Goal: Task Accomplishment & Management: Complete application form

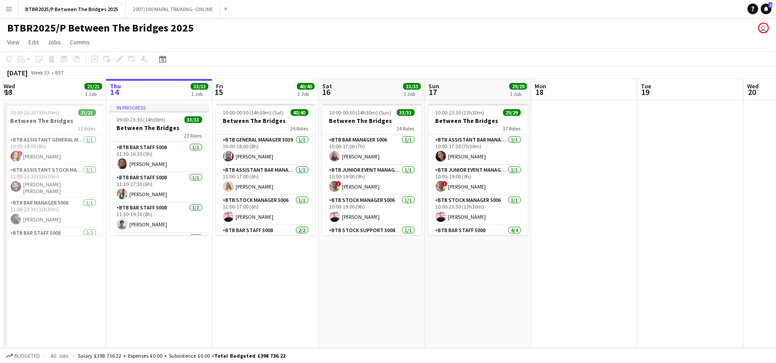
click at [10, 12] on app-icon "Menu" at bounding box center [8, 8] width 7 height 7
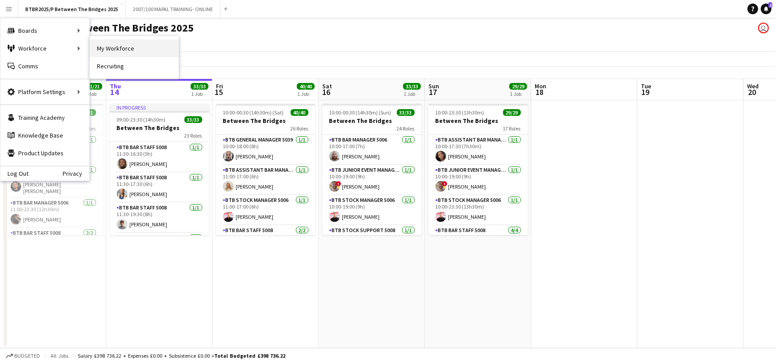
click at [113, 46] on link "My Workforce" at bounding box center [134, 49] width 89 height 18
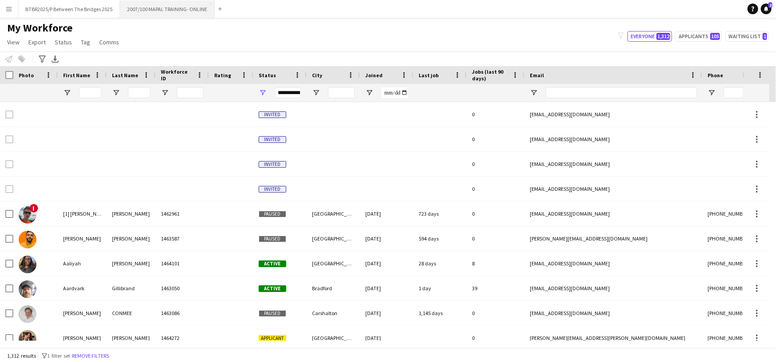
click at [172, 11] on button "2007/100 MAPAL TRAINING- ONLINE Close" at bounding box center [167, 8] width 95 height 17
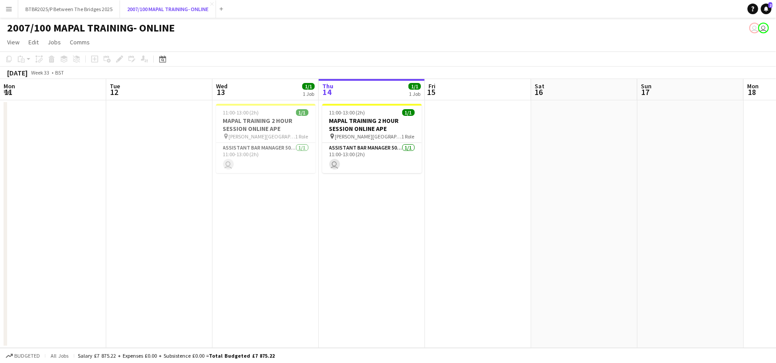
scroll to position [0, 212]
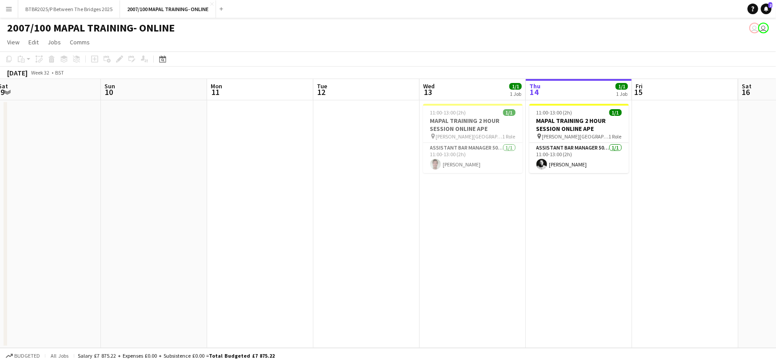
drag, startPoint x: 138, startPoint y: 98, endPoint x: 465, endPoint y: 93, distance: 327.0
click at [563, 98] on app-calendar-viewport "Thu 7 2/2 1 Job Fri 8 Sat 9 Sun 10 Mon 11 Tue 12 Wed 13 1/1 1 Job Thu 14 1/1 1 …" at bounding box center [388, 213] width 776 height 269
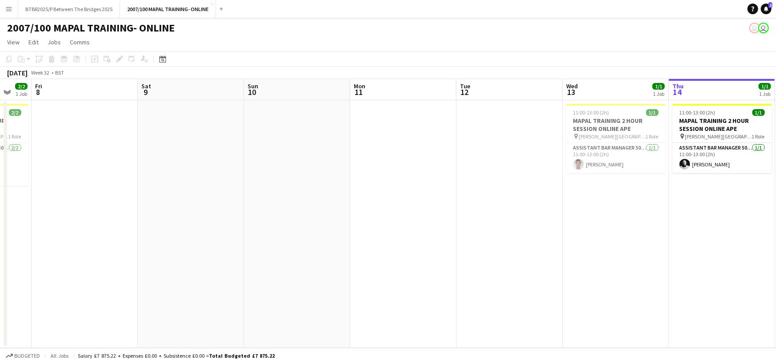
drag, startPoint x: 181, startPoint y: 87, endPoint x: 530, endPoint y: 88, distance: 348.7
click at [530, 88] on app-calendar-viewport "Tue 5 Wed 6 Thu 7 2/2 1 Job Fri 8 Sat 9 Sun 10 Mon 11 Tue 12 Wed 13 1/1 1 Job T…" at bounding box center [388, 213] width 776 height 269
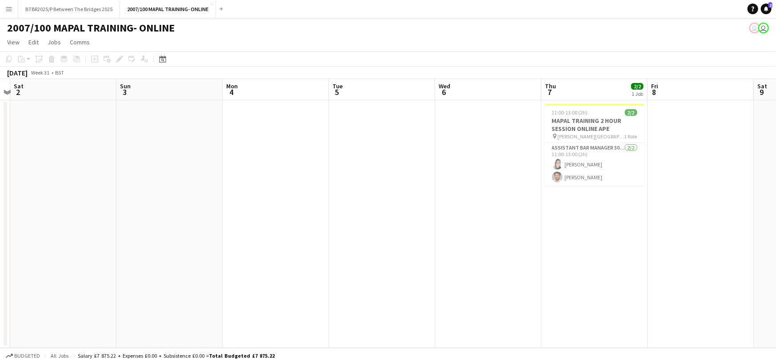
drag, startPoint x: 164, startPoint y: 96, endPoint x: 565, endPoint y: 96, distance: 400.2
click at [567, 96] on app-calendar-viewport "Thu 31 Fri 1 Sat 2 Sun 3 Mon 4 Tue 5 Wed 6 Thu 7 2/2 1 Job Fri 8 Sat 9 Sun 10 M…" at bounding box center [388, 213] width 776 height 269
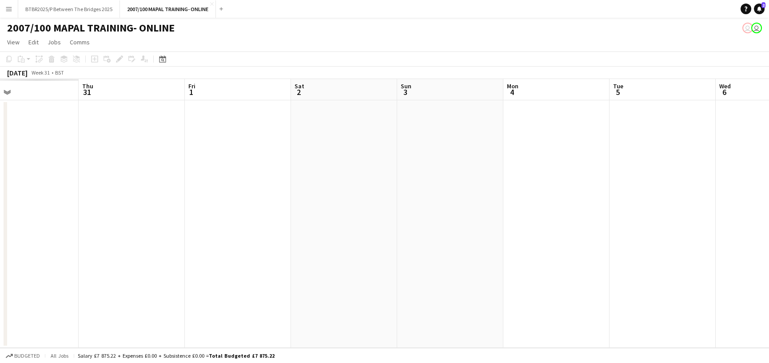
drag, startPoint x: 243, startPoint y: 92, endPoint x: 582, endPoint y: 111, distance: 339.5
click at [589, 110] on app-calendar-viewport "Wed 30 Thu 31 Fri 1 Sat 2 Sun 3 Mon 4 Tue 5 Wed 6 Thu 7 2/2 1 Job Fri 8 Sat 9 S…" at bounding box center [384, 213] width 769 height 269
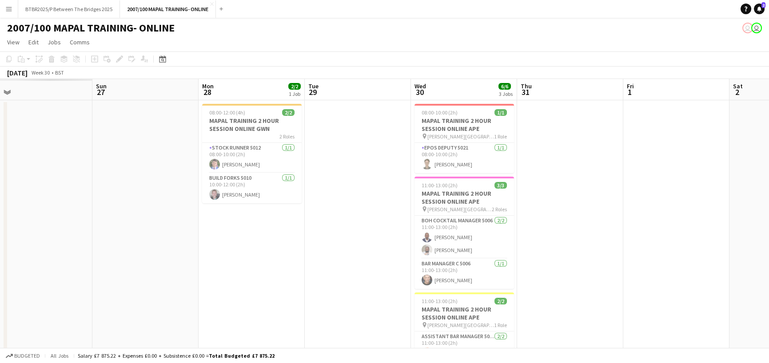
drag, startPoint x: 272, startPoint y: 101, endPoint x: 634, endPoint y: 100, distance: 362.0
click at [645, 101] on app-calendar-viewport "Thu 24 Fri 25 Sat 26 Sun 27 Mon 28 2/2 1 Job Tue 29 Wed 30 6/6 3 Jobs Thu 31 Fr…" at bounding box center [384, 237] width 769 height 316
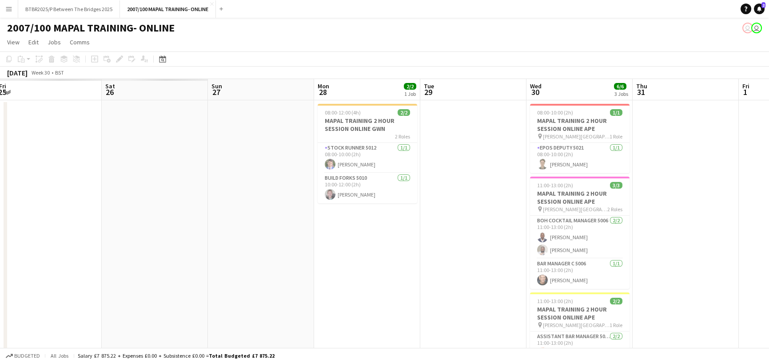
drag, startPoint x: 311, startPoint y: 82, endPoint x: 741, endPoint y: 84, distance: 429.1
click at [745, 84] on app-calendar-viewport "Wed 23 Thu 24 Fri 25 Sat 26 Sun 27 Mon 28 2/2 1 Job Tue 29 Wed 30 6/6 3 Jobs Th…" at bounding box center [384, 237] width 769 height 316
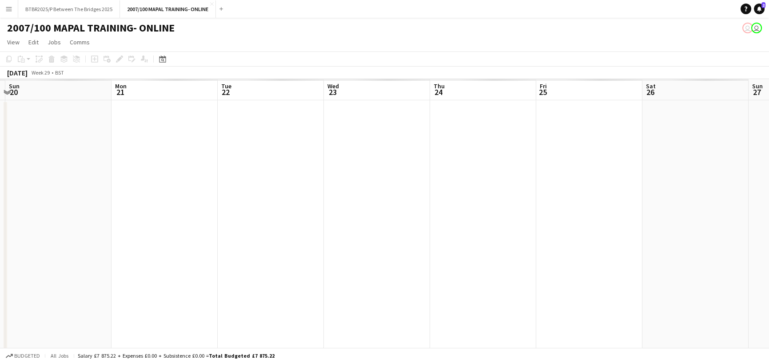
drag, startPoint x: 347, startPoint y: 82, endPoint x: 775, endPoint y: 82, distance: 427.8
click at [769, 82] on html "Menu Boards Boards Boards All jobs Status Workforce Workforce My Workforce Recr…" at bounding box center [384, 205] width 769 height 410
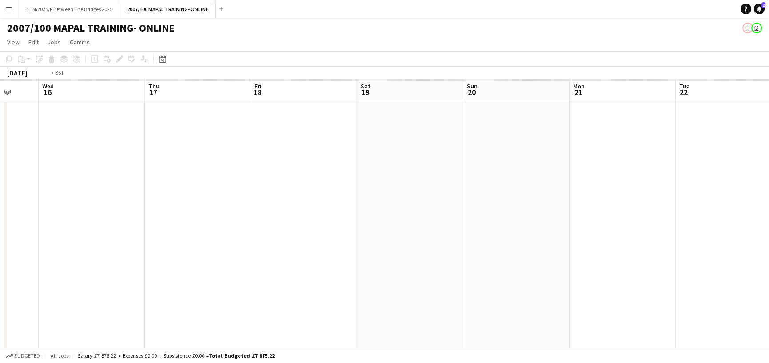
drag, startPoint x: 307, startPoint y: 88, endPoint x: 775, endPoint y: 87, distance: 468.2
click at [769, 87] on html "Menu Boards Boards Boards All jobs Status Workforce Workforce My Workforce Recr…" at bounding box center [384, 205] width 769 height 410
drag, startPoint x: 226, startPoint y: 93, endPoint x: 689, endPoint y: 94, distance: 463.8
click at [689, 94] on app-calendar-viewport "Mon 7 Tue 8 Wed 9 Thu 10 Fri 11 Sat 12 Sun 13 Mon 14 Tue 15 Wed 16 Thu 17 Fri 1…" at bounding box center [384, 237] width 769 height 316
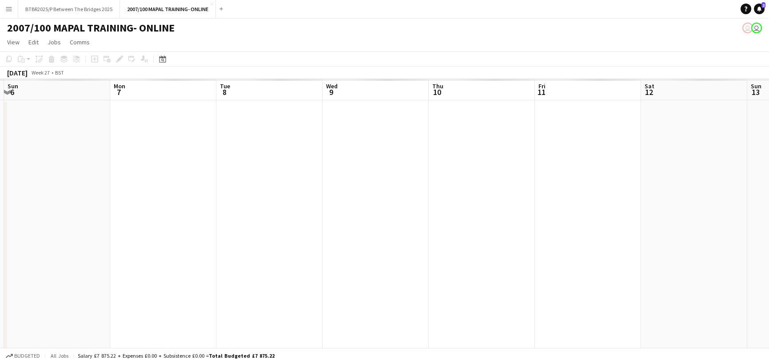
drag, startPoint x: 292, startPoint y: 88, endPoint x: 775, endPoint y: 88, distance: 482.4
click at [769, 88] on html "Menu Boards Boards Boards All jobs Status Workforce Workforce My Workforce Recr…" at bounding box center [384, 205] width 769 height 410
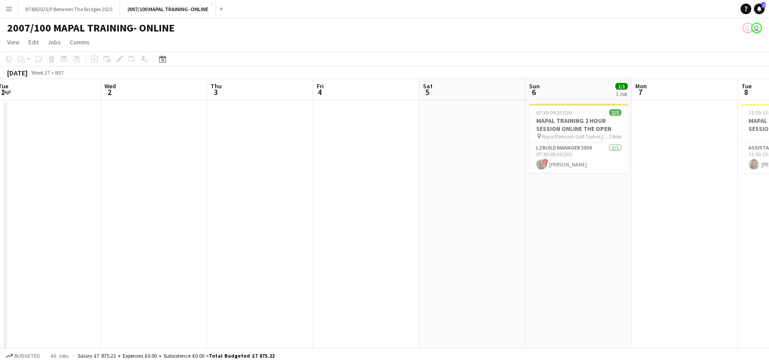
drag, startPoint x: 261, startPoint y: 91, endPoint x: 676, endPoint y: 91, distance: 415.3
click at [676, 91] on app-calendar-viewport "Sun 29 Mon 30 Tue 1 Wed 2 Thu 3 Fri 4 Sat 5 Sun 6 1/1 1 Job Mon 7 Tue 8 1/1 1 J…" at bounding box center [384, 237] width 769 height 316
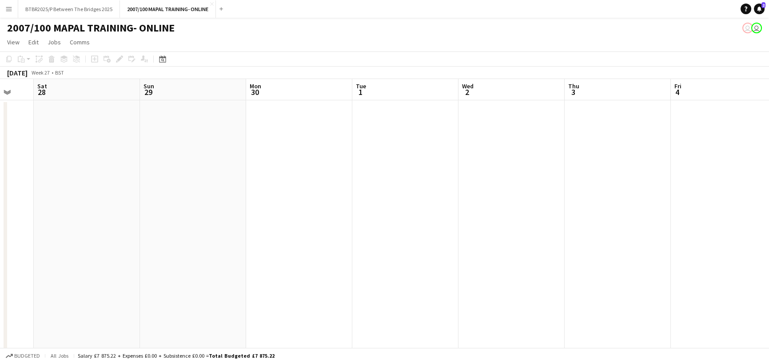
drag, startPoint x: 328, startPoint y: 88, endPoint x: 685, endPoint y: 88, distance: 357.2
click at [685, 88] on app-calendar-viewport "Thu 26 Fri 27 Sat 28 Sun 29 Mon 30 Tue 1 Wed 2 Thu 3 Fri 4 Sat 5 Sun 6 1/1 1 Jo…" at bounding box center [384, 237] width 769 height 316
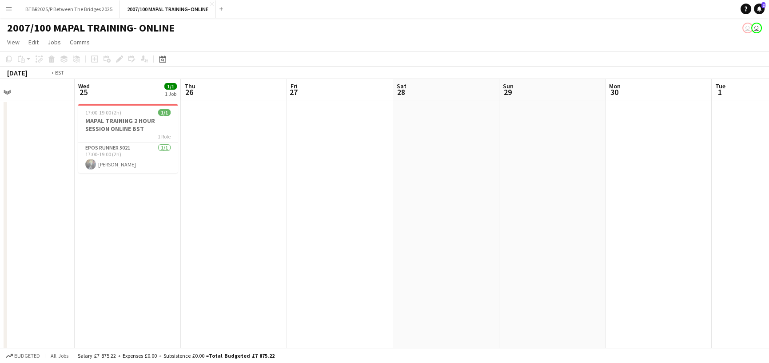
drag, startPoint x: 263, startPoint y: 93, endPoint x: 730, endPoint y: 92, distance: 466.9
click at [730, 92] on app-calendar-viewport "Sun 22 Mon 23 Tue 24 Wed 25 1/1 1 Job Thu 26 Fri 27 Sat 28 Sun 29 Mon 30 Tue 1 …" at bounding box center [384, 237] width 769 height 316
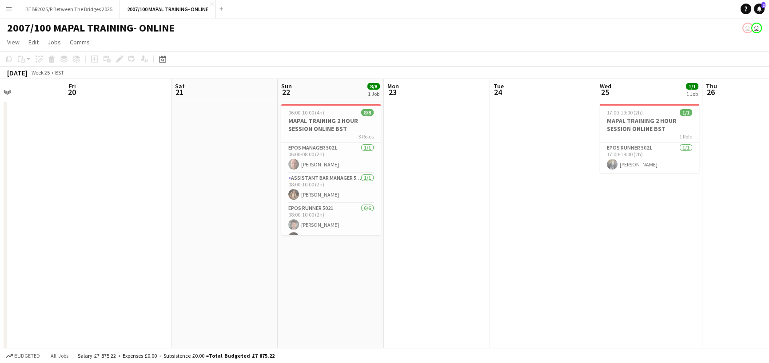
scroll to position [0, 252]
drag, startPoint x: 254, startPoint y: 89, endPoint x: 563, endPoint y: 96, distance: 309.3
click at [563, 96] on app-calendar-viewport "Tue 17 Wed 18 Thu 19 Fri 20 Sat 21 Sun 22 8/8 1 Job Mon 23 Tue 24 Wed 25 1/1 1 …" at bounding box center [384, 237] width 769 height 316
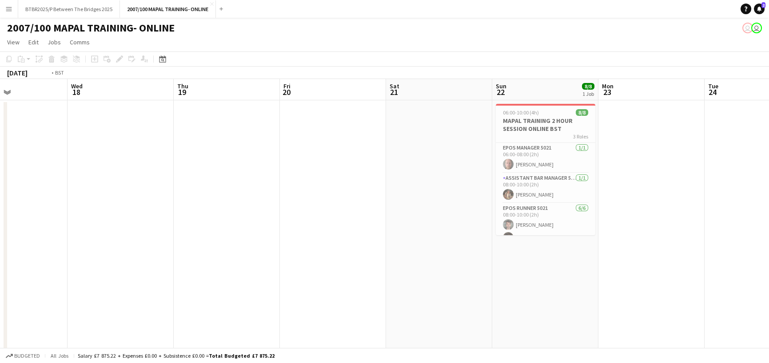
drag, startPoint x: 216, startPoint y: 92, endPoint x: 641, endPoint y: 102, distance: 425.7
click at [641, 102] on app-calendar-viewport "Sun 15 Mon 16 11/11 4 Jobs Tue 17 Wed 18 Thu 19 Fri 20 Sat 21 Sun 22 8/8 1 Job …" at bounding box center [384, 290] width 769 height 423
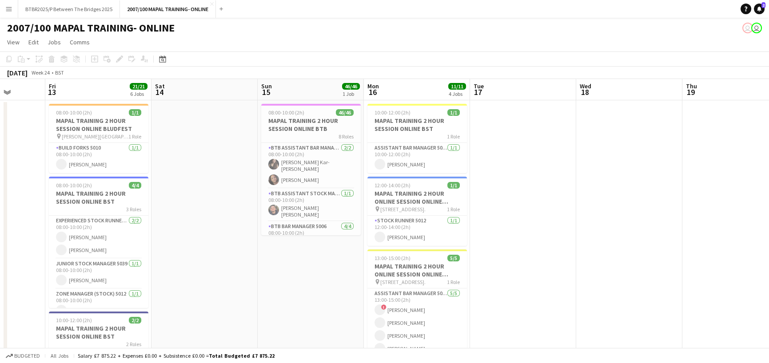
scroll to position [0, 273]
drag, startPoint x: 299, startPoint y: 97, endPoint x: 595, endPoint y: 95, distance: 296.8
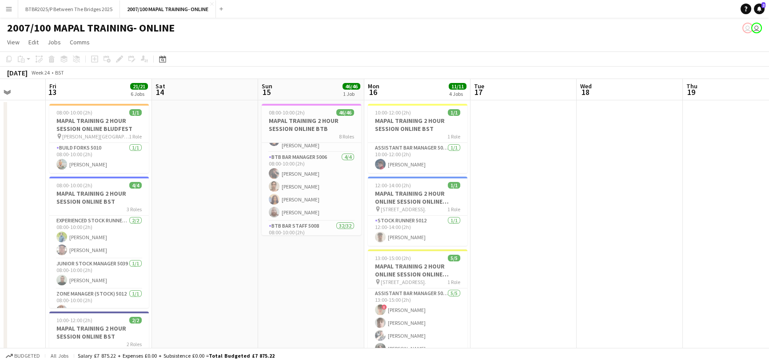
scroll to position [0, 0]
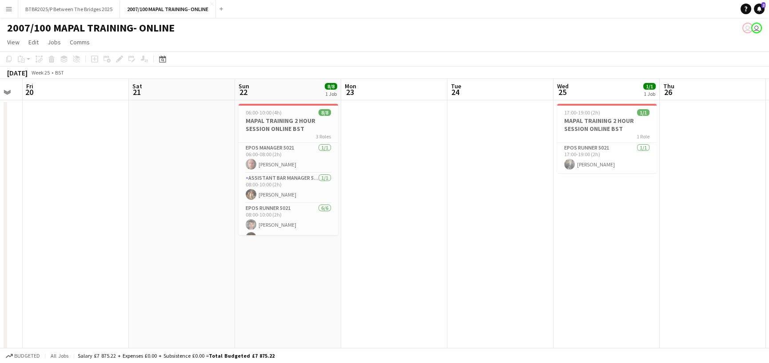
drag, startPoint x: 724, startPoint y: 93, endPoint x: 92, endPoint y: 141, distance: 634.0
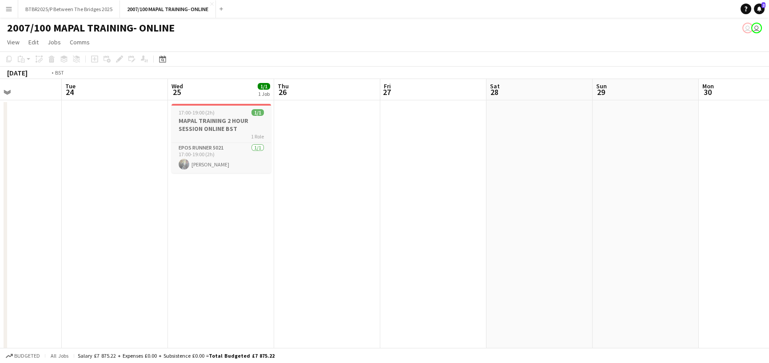
drag, startPoint x: 637, startPoint y: 96, endPoint x: 152, endPoint y: 115, distance: 485.5
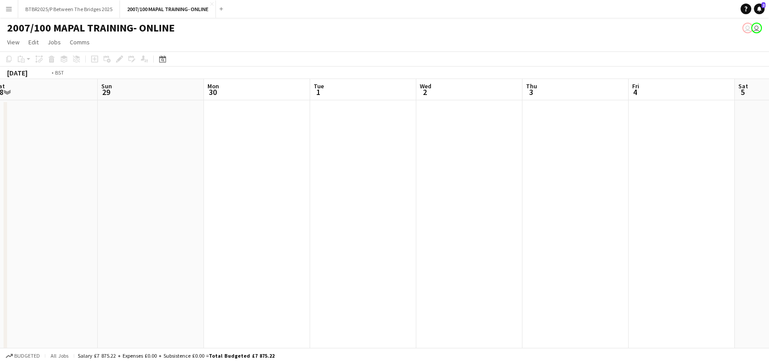
drag, startPoint x: 649, startPoint y: 97, endPoint x: 28, endPoint y: 156, distance: 623.8
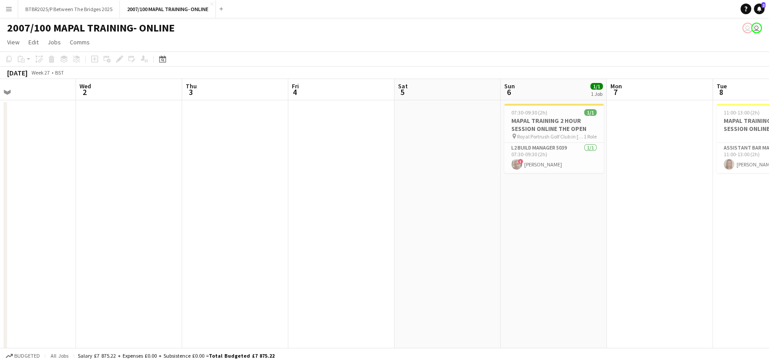
drag, startPoint x: 598, startPoint y: 88, endPoint x: 17, endPoint y: 127, distance: 582.4
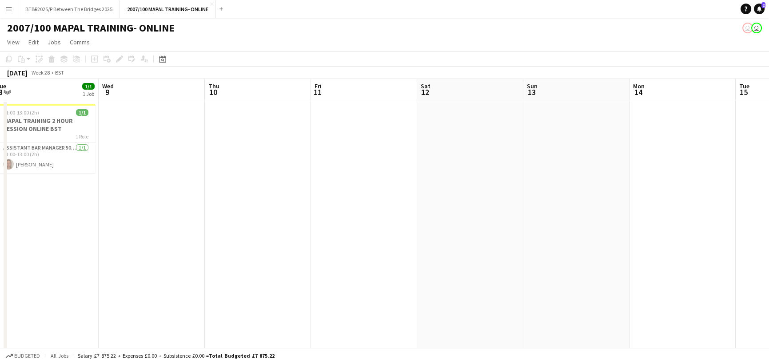
drag, startPoint x: 551, startPoint y: 93, endPoint x: 48, endPoint y: 103, distance: 502.5
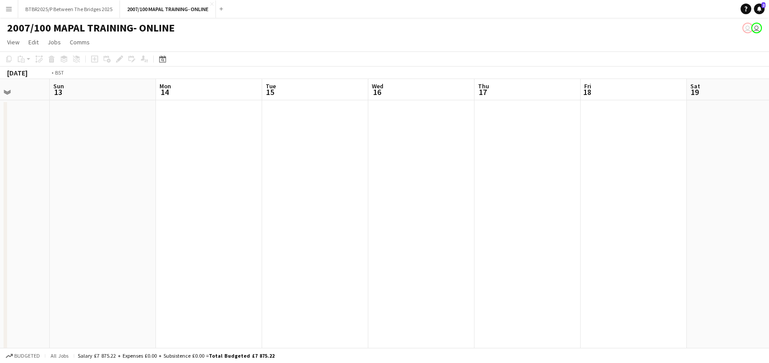
drag, startPoint x: 526, startPoint y: 92, endPoint x: 23, endPoint y: 102, distance: 503.0
drag, startPoint x: 555, startPoint y: 94, endPoint x: 159, endPoint y: 100, distance: 396.3
drag, startPoint x: 587, startPoint y: 85, endPoint x: 132, endPoint y: 101, distance: 455.6
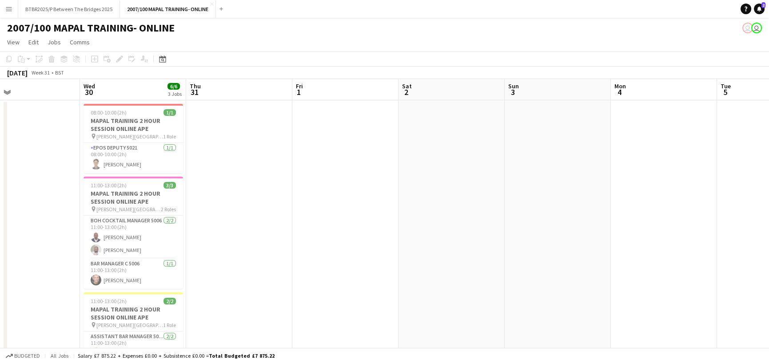
drag, startPoint x: 713, startPoint y: 92, endPoint x: -16, endPoint y: 94, distance: 728.5
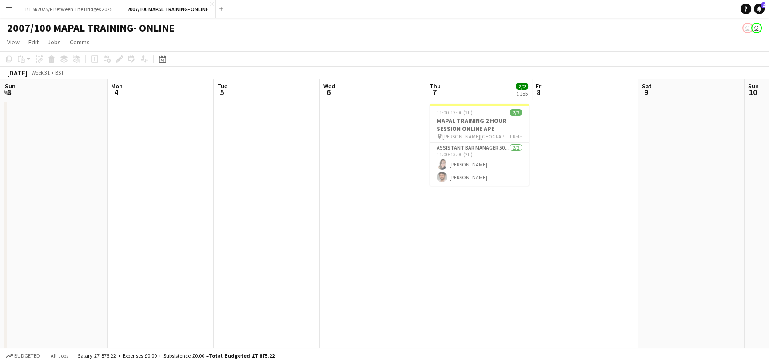
scroll to position [0, 432]
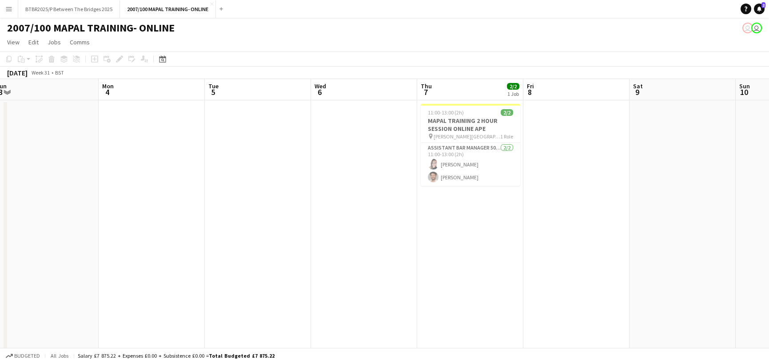
drag, startPoint x: 512, startPoint y: 90, endPoint x: -112, endPoint y: 105, distance: 624.8
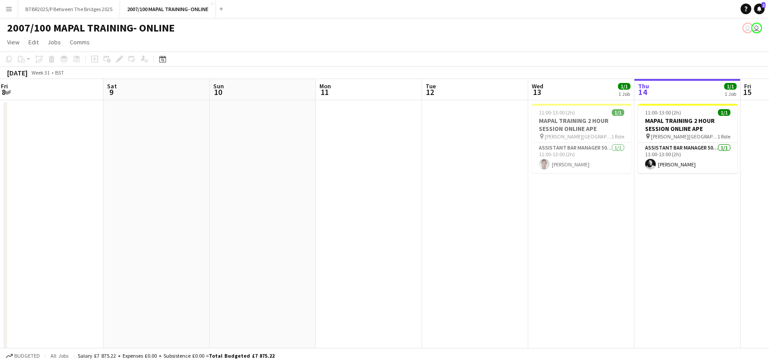
drag, startPoint x: 577, startPoint y: 88, endPoint x: 51, endPoint y: 106, distance: 526.7
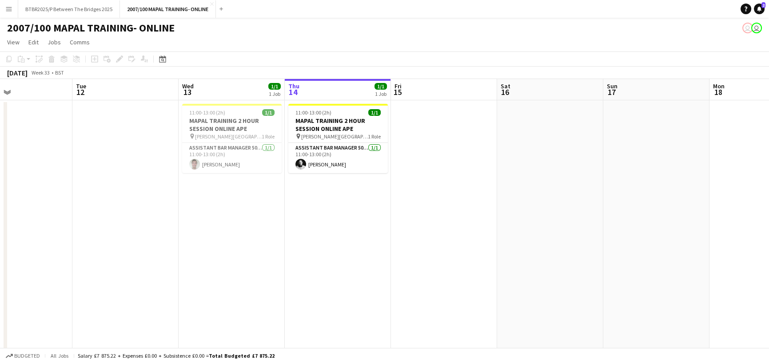
scroll to position [0, 343]
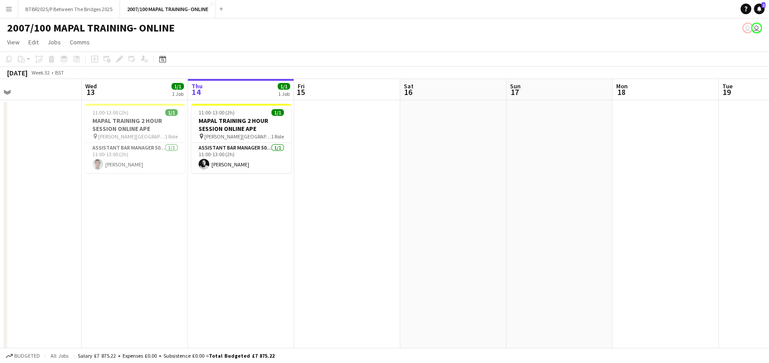
drag, startPoint x: 484, startPoint y: 93, endPoint x: -150, endPoint y: 96, distance: 634.4
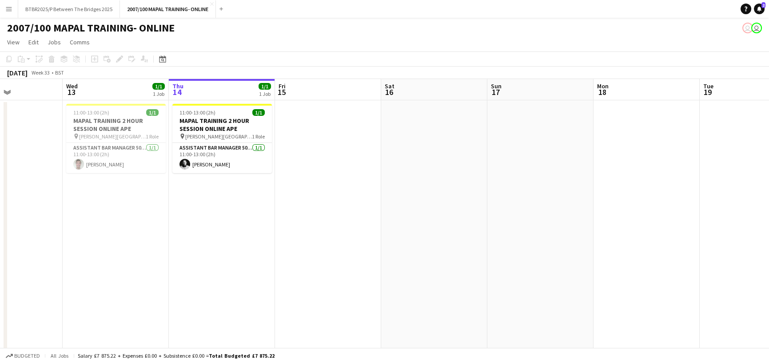
scroll to position [0, 369]
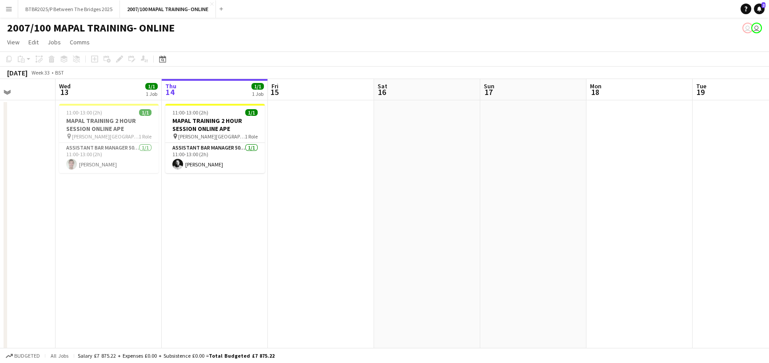
drag, startPoint x: 353, startPoint y: 93, endPoint x: 327, endPoint y: 93, distance: 26.2
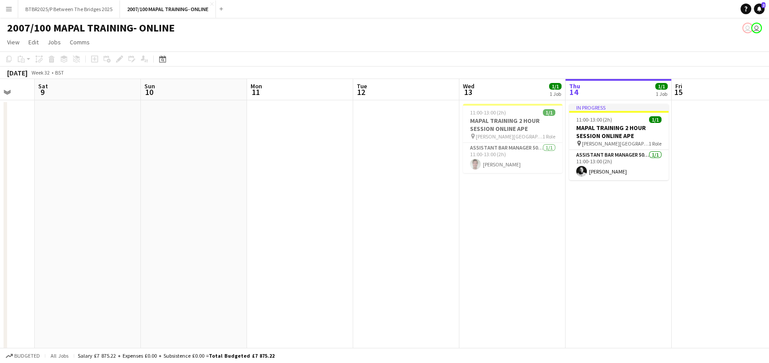
drag, startPoint x: 180, startPoint y: 96, endPoint x: 699, endPoint y: 110, distance: 519.1
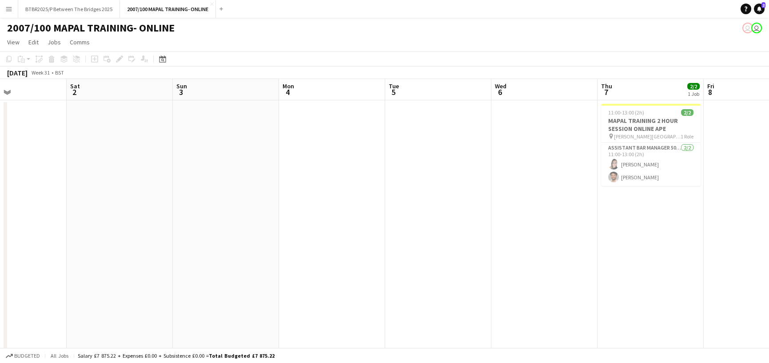
drag, startPoint x: 155, startPoint y: 92, endPoint x: 775, endPoint y: 93, distance: 619.2
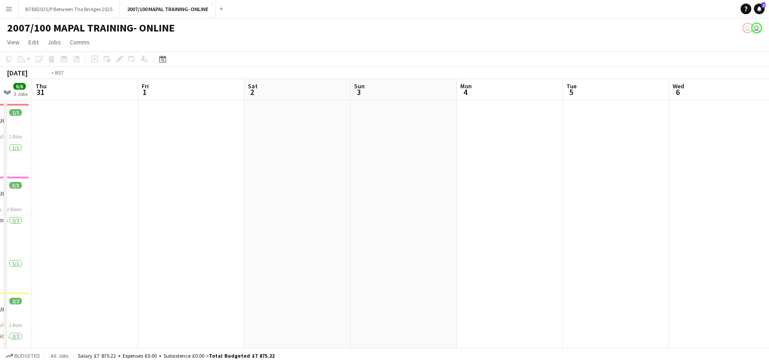
drag, startPoint x: 189, startPoint y: 93, endPoint x: 677, endPoint y: 110, distance: 488.5
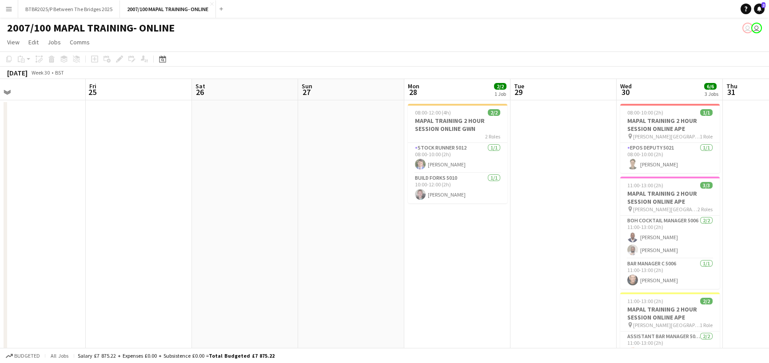
drag, startPoint x: 187, startPoint y: 91, endPoint x: 656, endPoint y: 84, distance: 469.6
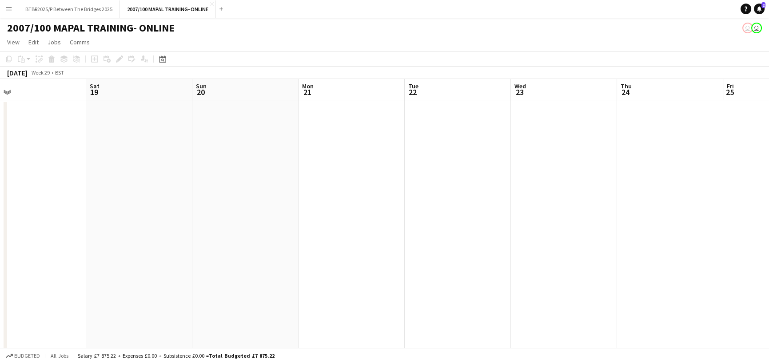
drag, startPoint x: 200, startPoint y: 80, endPoint x: 730, endPoint y: 103, distance: 530.5
drag, startPoint x: 260, startPoint y: 102, endPoint x: 703, endPoint y: 103, distance: 443.3
drag, startPoint x: 332, startPoint y: 104, endPoint x: 775, endPoint y: 102, distance: 442.4
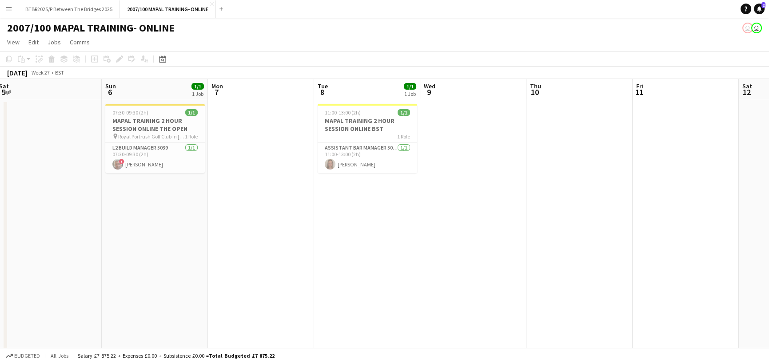
drag, startPoint x: 279, startPoint y: 119, endPoint x: 534, endPoint y: 129, distance: 255.2
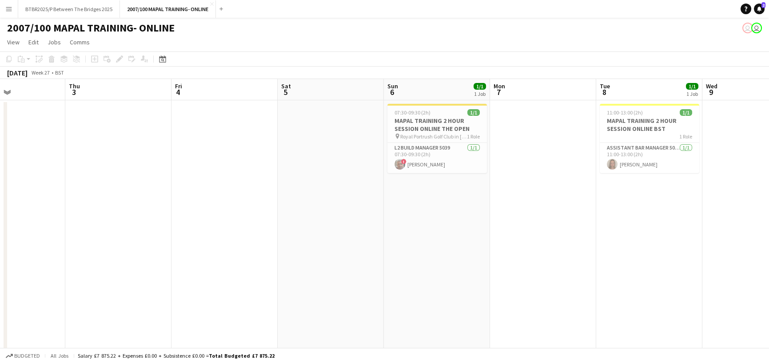
drag, startPoint x: 258, startPoint y: 146, endPoint x: 775, endPoint y: 142, distance: 517.1
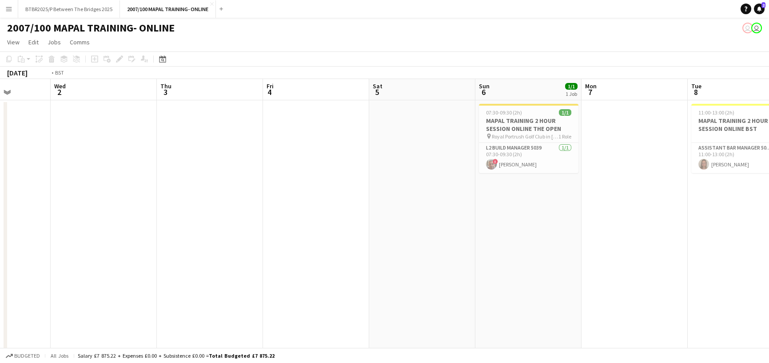
drag, startPoint x: 223, startPoint y: 154, endPoint x: 719, endPoint y: 146, distance: 496.3
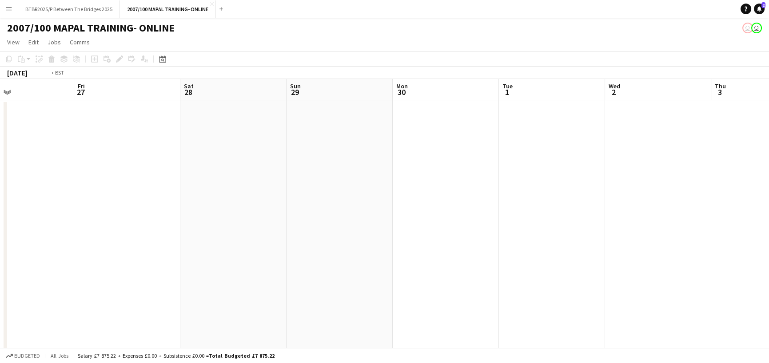
drag, startPoint x: 244, startPoint y: 192, endPoint x: 769, endPoint y: 192, distance: 524.6
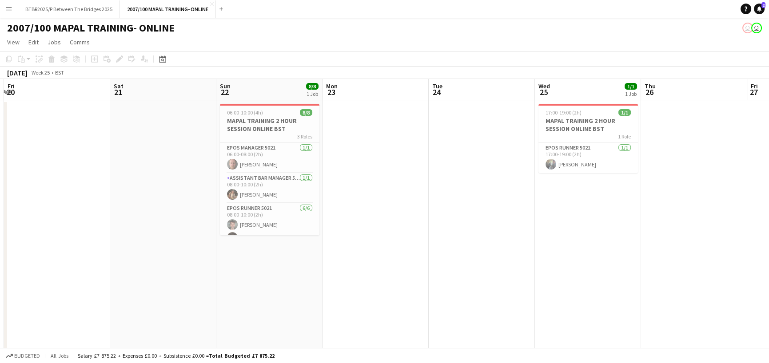
drag, startPoint x: 297, startPoint y: 212, endPoint x: 699, endPoint y: 215, distance: 402.5
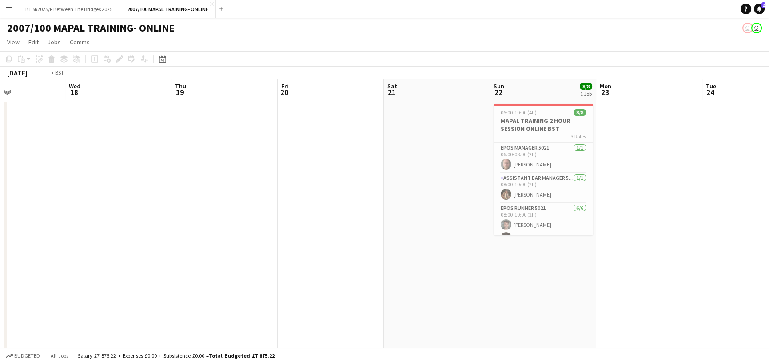
drag, startPoint x: 289, startPoint y: 223, endPoint x: 730, endPoint y: 220, distance: 440.7
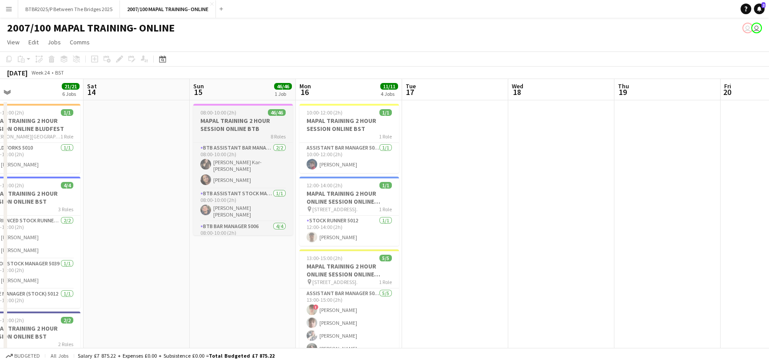
scroll to position [80, 0]
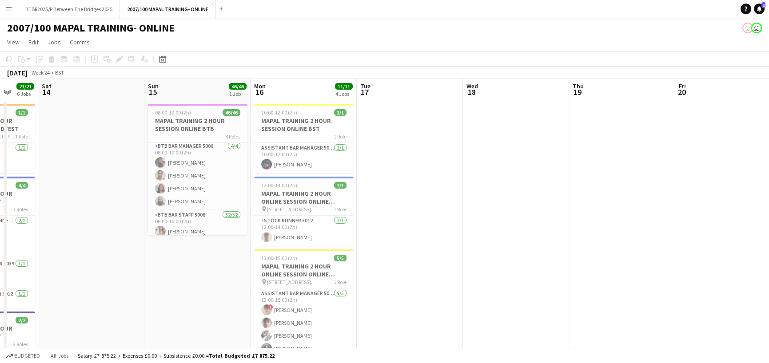
drag, startPoint x: 444, startPoint y: 90, endPoint x: 220, endPoint y: 98, distance: 224.0
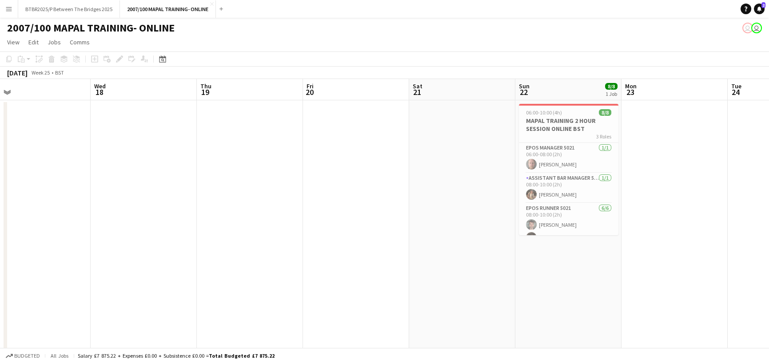
drag, startPoint x: 675, startPoint y: 98, endPoint x: 271, endPoint y: 88, distance: 404.4
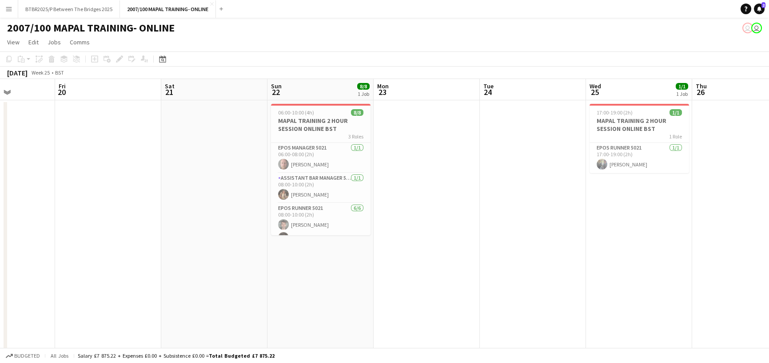
drag, startPoint x: 642, startPoint y: 79, endPoint x: 256, endPoint y: 84, distance: 386.1
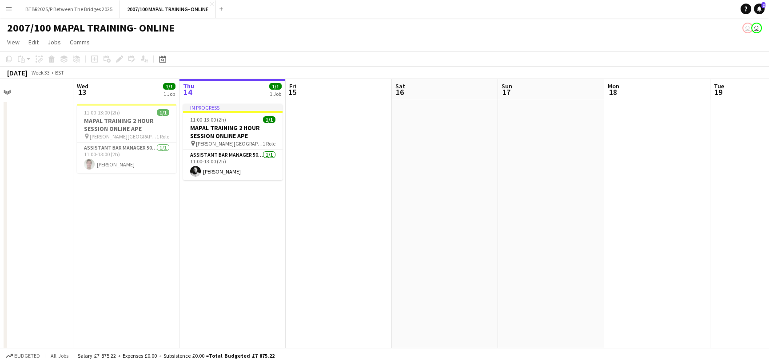
scroll to position [0, 260]
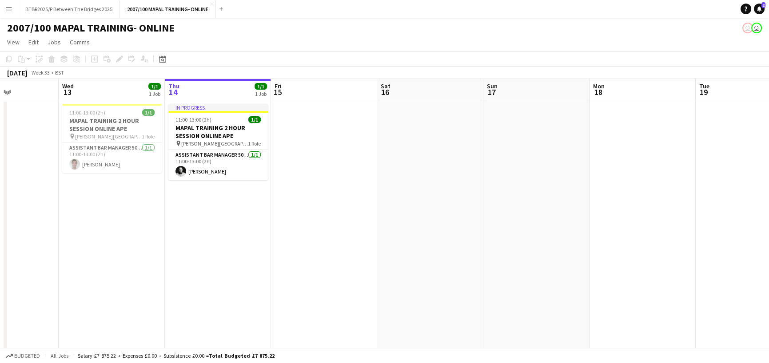
click at [211, 88] on app-board-header-date "Thu 14 1/1 1 Job" at bounding box center [218, 89] width 106 height 21
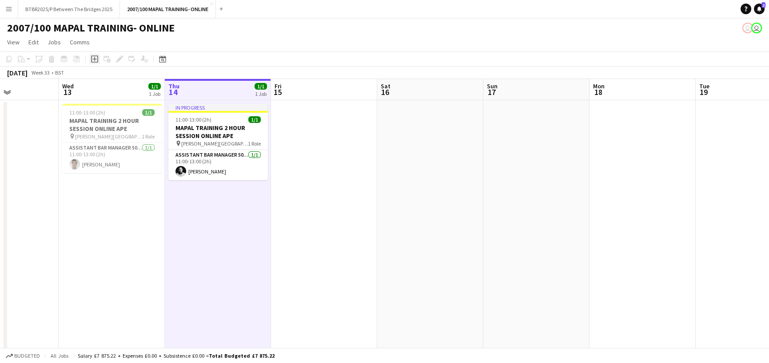
click at [92, 60] on icon "Add job" at bounding box center [94, 59] width 7 height 7
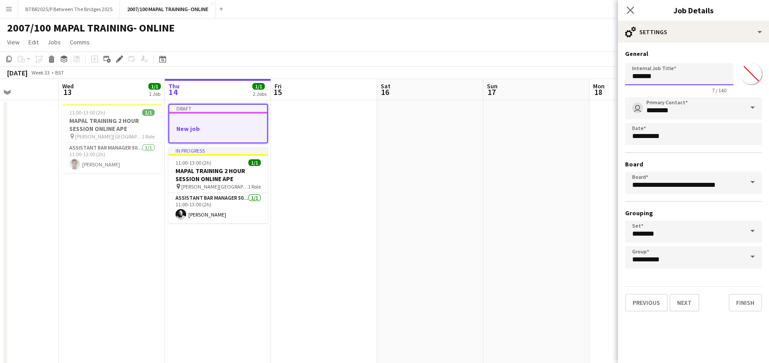
click at [660, 75] on input "*******" at bounding box center [679, 74] width 108 height 22
type input "*"
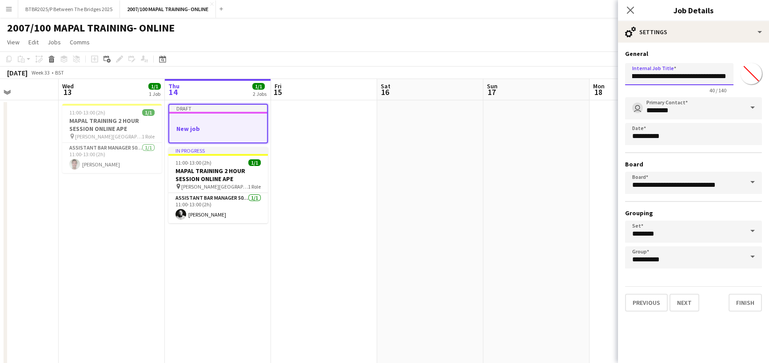
type input "**********"
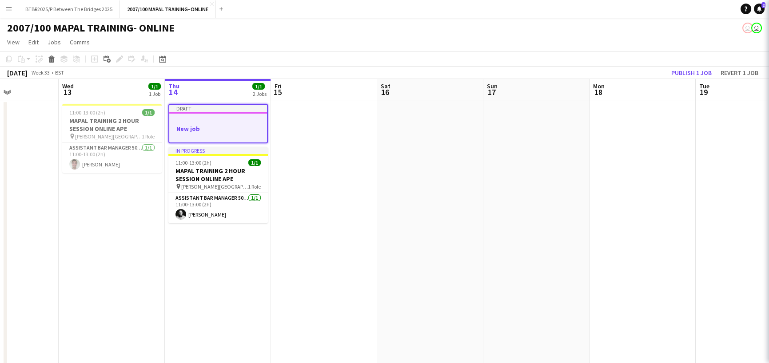
scroll to position [0, 0]
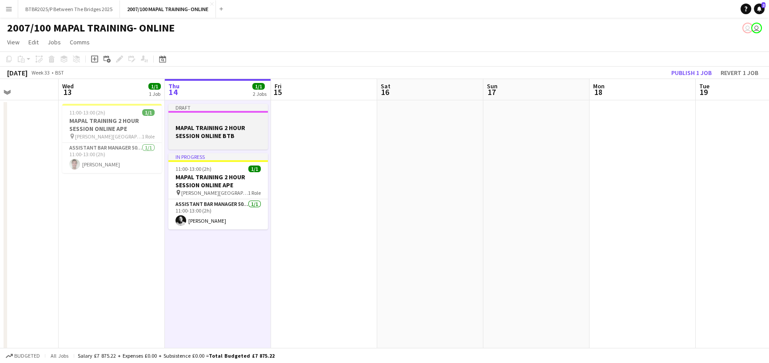
click at [213, 140] on div at bounding box center [218, 143] width 100 height 7
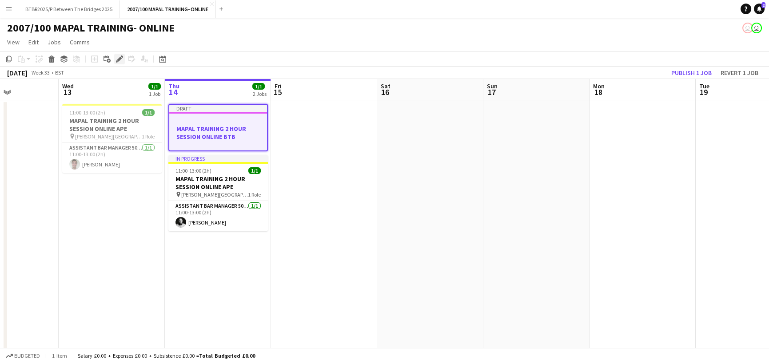
click at [117, 58] on icon "Edit" at bounding box center [119, 59] width 7 height 7
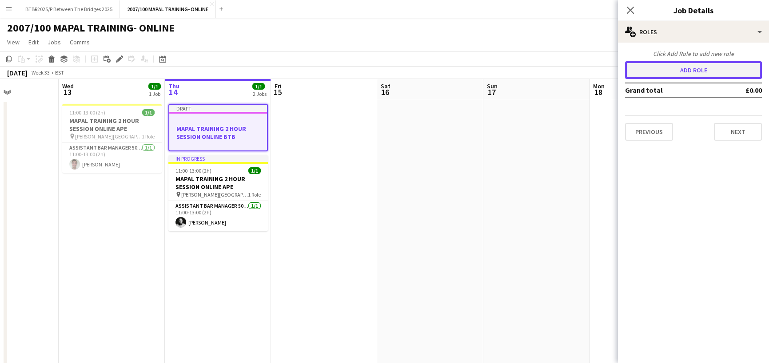
click at [736, 66] on button "Add role" at bounding box center [693, 70] width 137 height 18
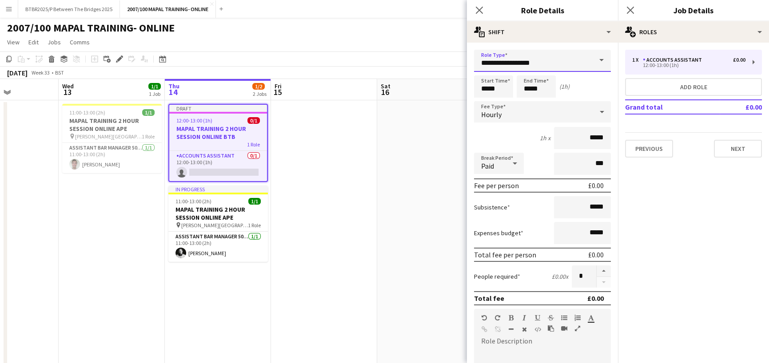
click at [533, 61] on input "**********" at bounding box center [542, 61] width 137 height 22
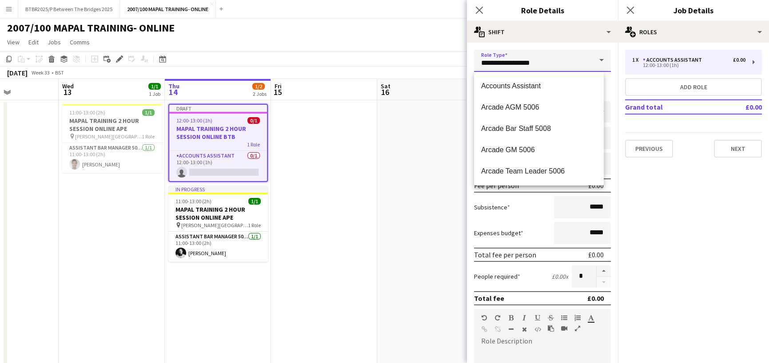
click at [533, 61] on input "**********" at bounding box center [542, 61] width 137 height 22
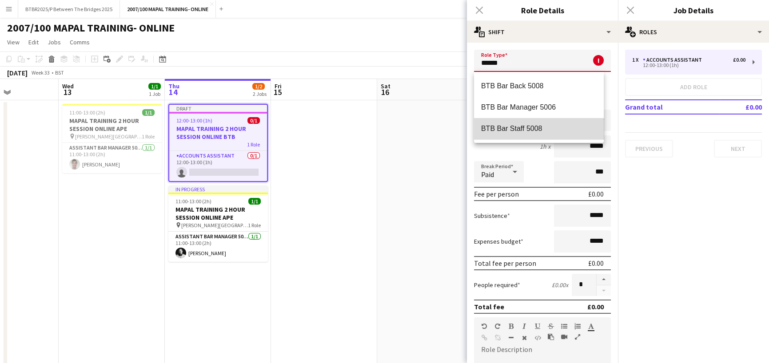
click at [547, 130] on span "BTB Bar Staff 5008" at bounding box center [539, 128] width 116 height 8
type input "**********"
type input "******"
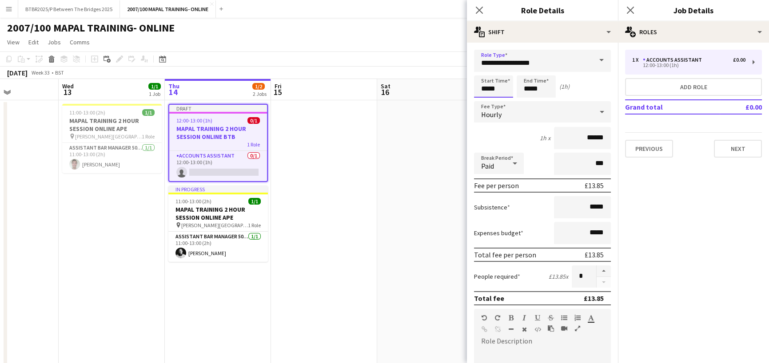
click at [505, 88] on input "*****" at bounding box center [493, 87] width 39 height 22
type input "*****"
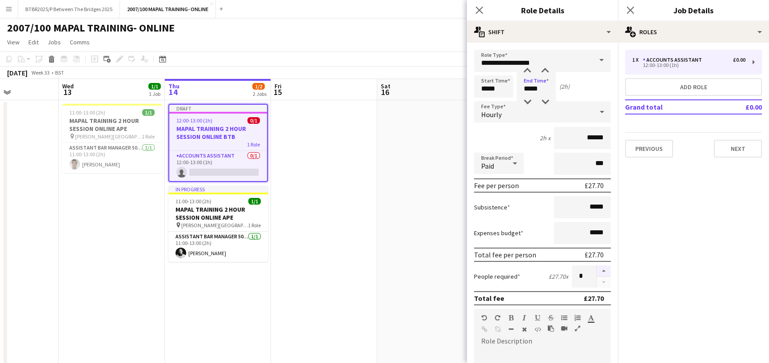
click at [597, 272] on button "button" at bounding box center [604, 272] width 14 height 12
type input "*"
click at [208, 169] on app-card-role "Accounts Assistant 0/1 12:00-13:00 (1h) single-neutral-actions" at bounding box center [218, 166] width 98 height 30
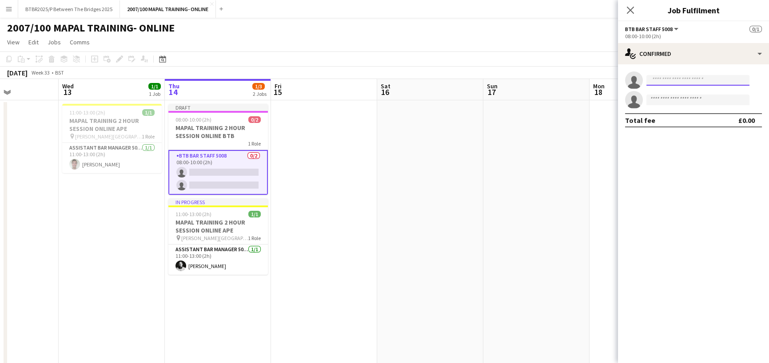
click at [666, 81] on input at bounding box center [697, 80] width 103 height 11
type input "**********"
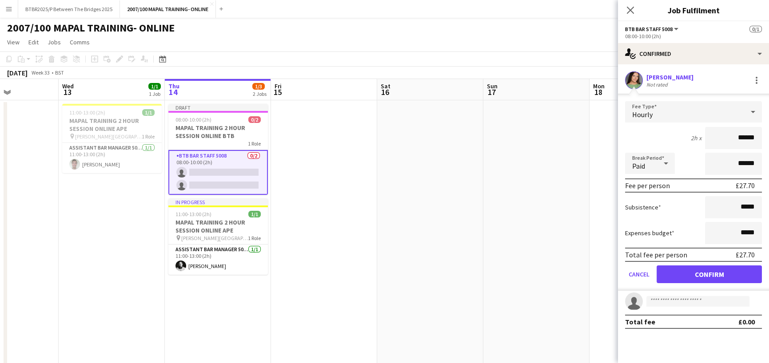
click button "Confirm" at bounding box center [709, 275] width 105 height 18
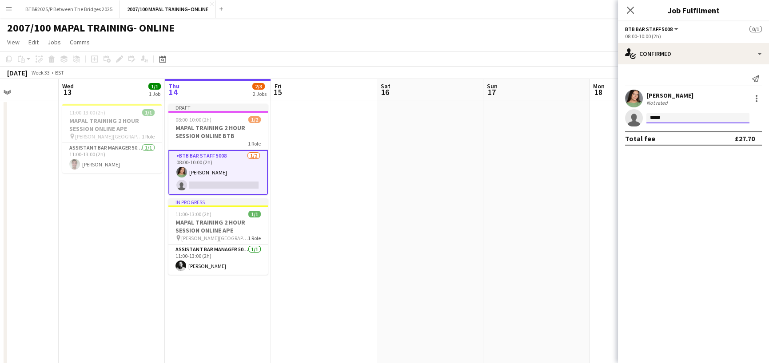
type input "******"
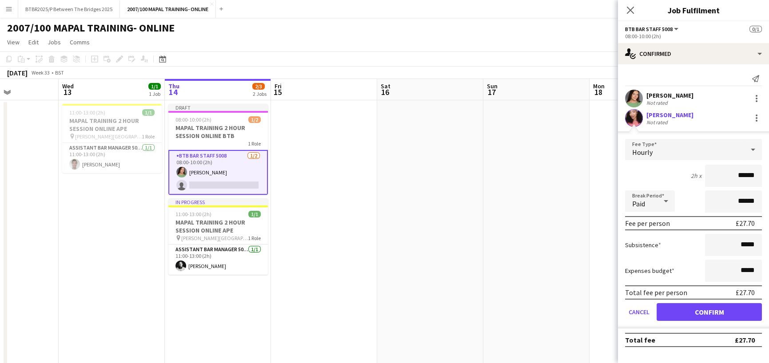
click button "Confirm" at bounding box center [709, 312] width 105 height 18
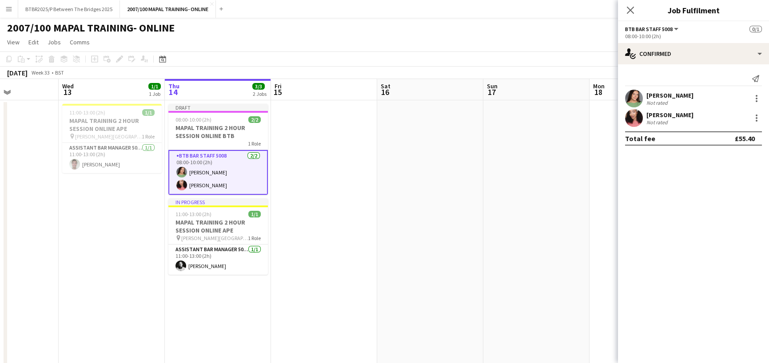
click at [587, 41] on app-page-menu "View Day view expanded Day view collapsed Month view Date picker Jump to [DATE]…" at bounding box center [384, 43] width 769 height 17
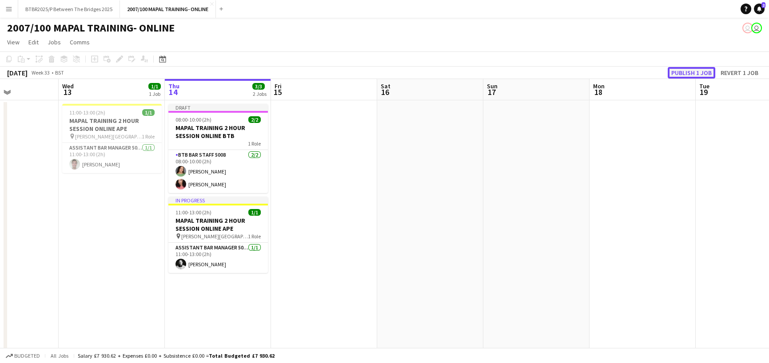
click at [704, 71] on button "Publish 1 job" at bounding box center [692, 73] width 48 height 12
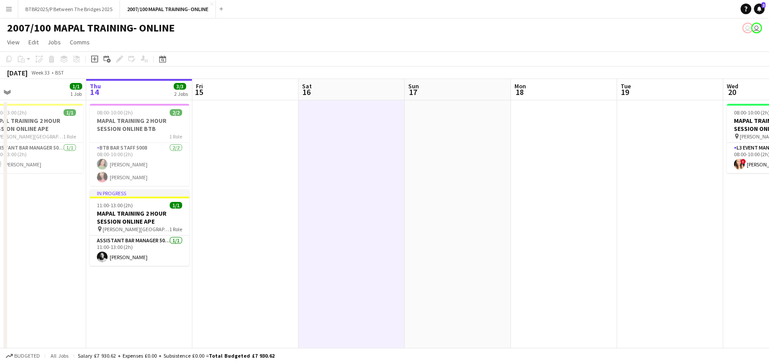
scroll to position [0, 370]
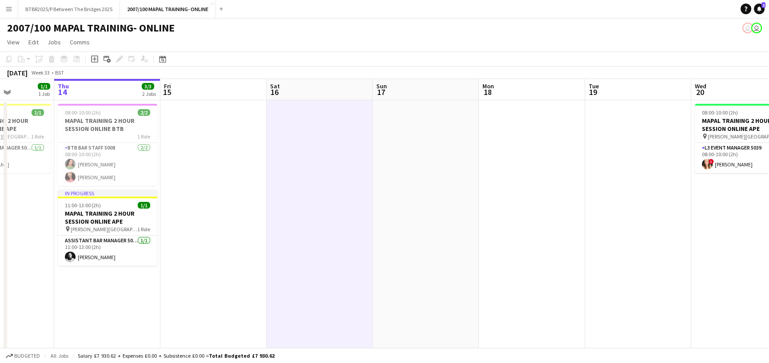
drag, startPoint x: 420, startPoint y: 80, endPoint x: 309, endPoint y: 80, distance: 110.6
